Goal: Find specific page/section: Find specific page/section

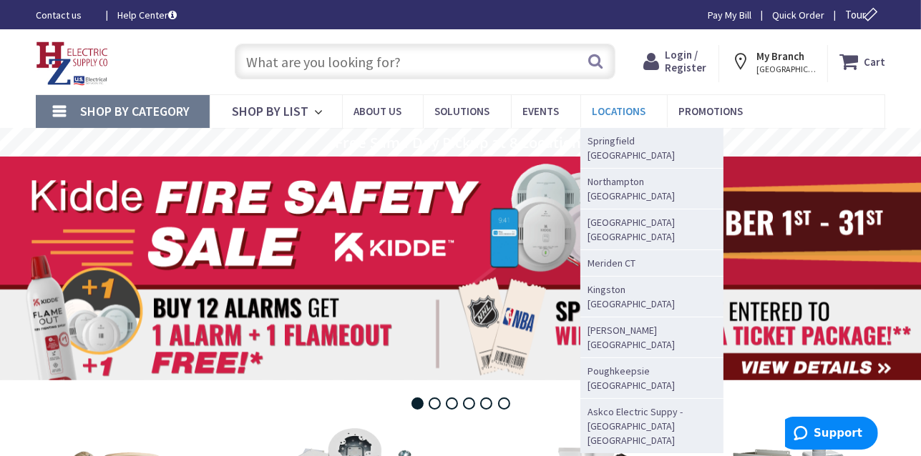
click at [615, 117] on span "Locations" at bounding box center [619, 111] width 54 height 14
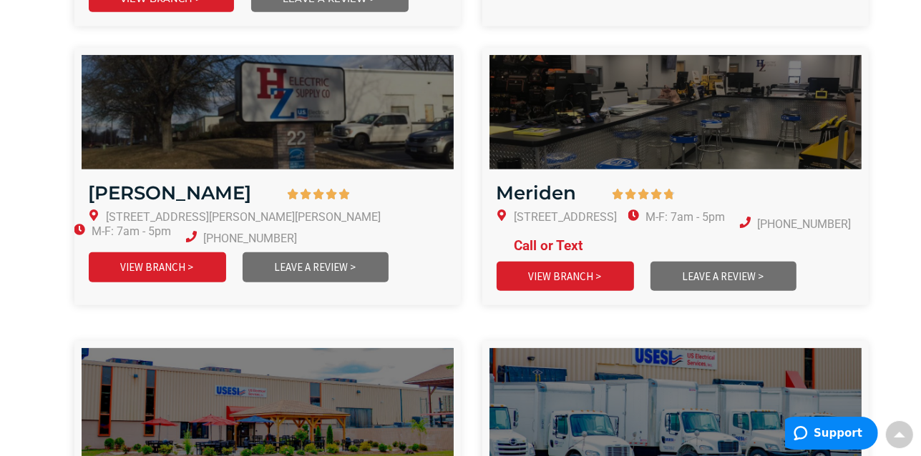
scroll to position [982, 0]
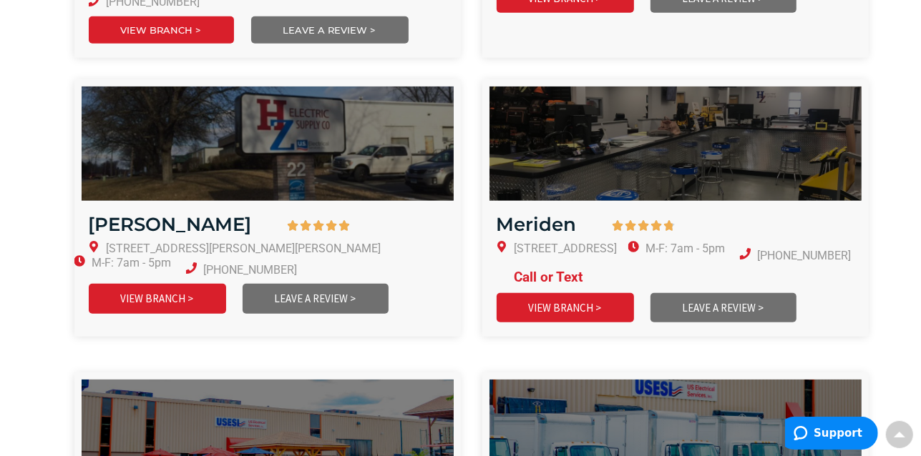
click at [19, 186] on section "Latham      4.9/5 22 Wade Rd, Latham, NY 12110 M-F: 7am - 5pm 518-785-6677…" at bounding box center [460, 218] width 921 height 279
